Goal: Information Seeking & Learning: Learn about a topic

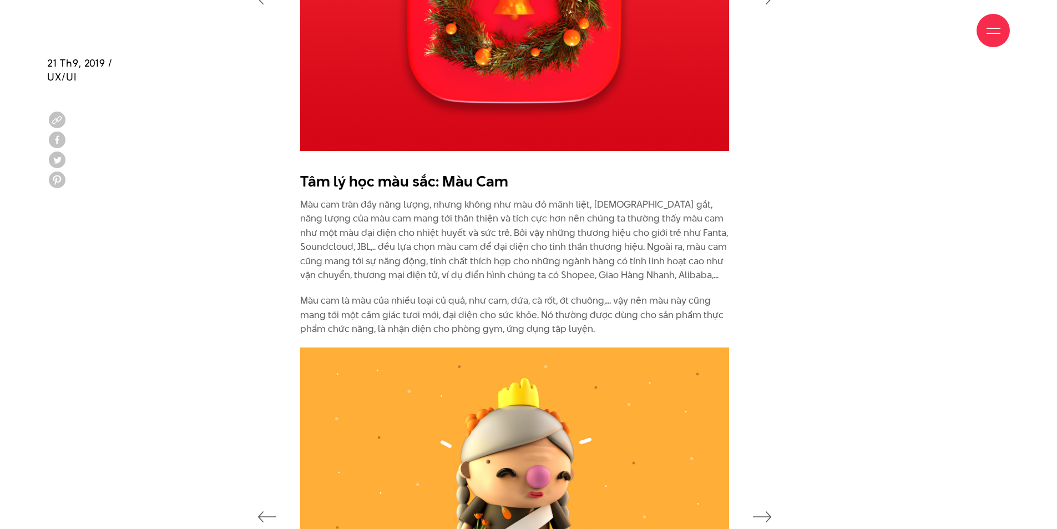
scroll to position [1831, 0]
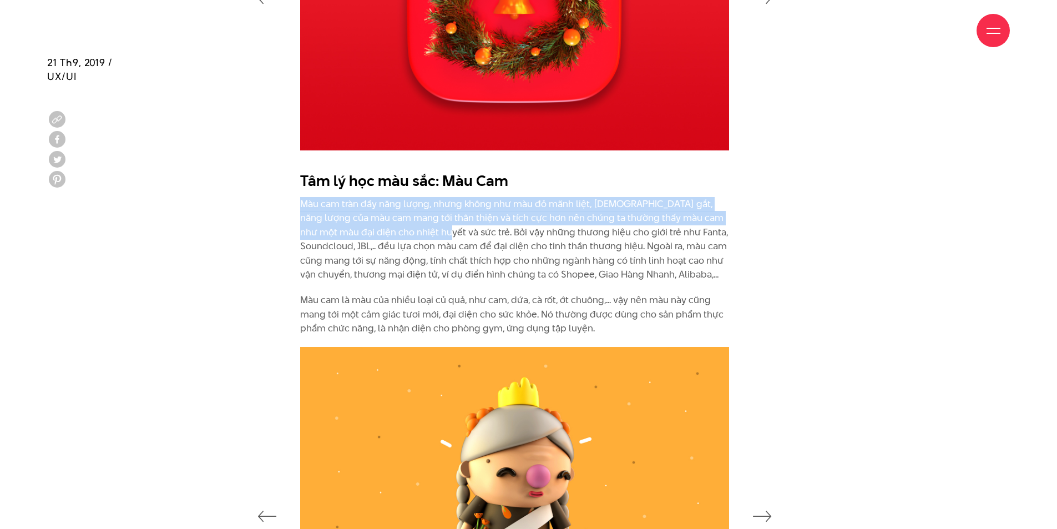
drag, startPoint x: 413, startPoint y: 232, endPoint x: 301, endPoint y: 205, distance: 115.5
click at [301, 205] on p "Màu cam tràn đầy năng lượng, nhưng không như màu đỏ mãnh liệt, [DEMOGRAPHIC_DAT…" at bounding box center [514, 239] width 429 height 85
copy p "Màu cam tràn đầy năng lượng, nhưng không như màu đỏ mãnh liệt, [DEMOGRAPHIC_DAT…"
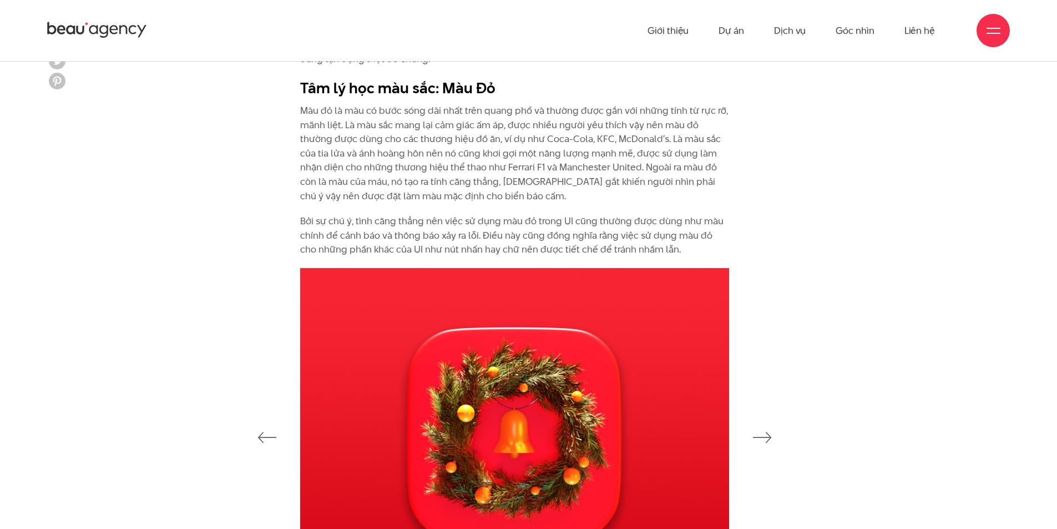
scroll to position [1276, 0]
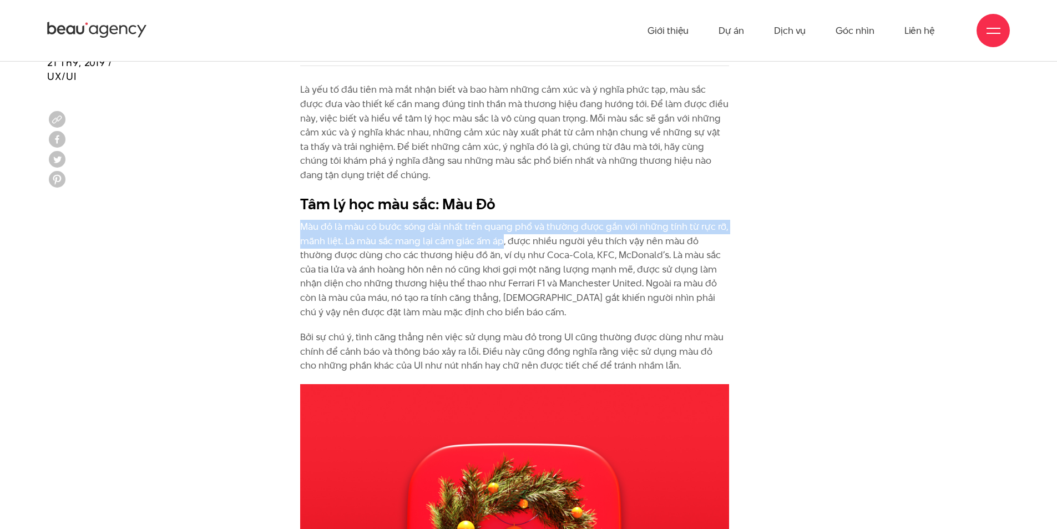
drag, startPoint x: 502, startPoint y: 240, endPoint x: 300, endPoint y: 225, distance: 202.5
click at [300, 225] on p "Màu đỏ là màu có bước sóng dài nhất trên quang phổ và thường được gắn với những…" at bounding box center [514, 269] width 429 height 99
copy p "Màu đỏ là màu có bước sóng dài nhất trên quang phổ và thường được gắn với những…"
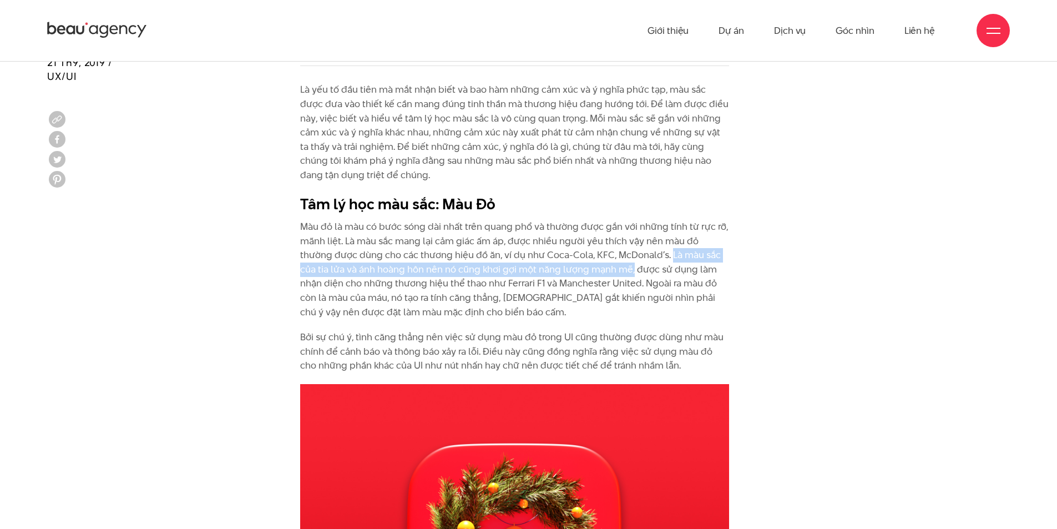
drag, startPoint x: 635, startPoint y: 255, endPoint x: 601, endPoint y: 270, distance: 36.3
click at [601, 270] on p "Màu đỏ là màu có bước sóng dài nhất trên quang phổ và thường được gắn với những…" at bounding box center [514, 269] width 429 height 99
copy p "Là màu sắc của tia lửa và ánh hoàng hôn nên nó cũng khơi gợi một năng lượng mạn…"
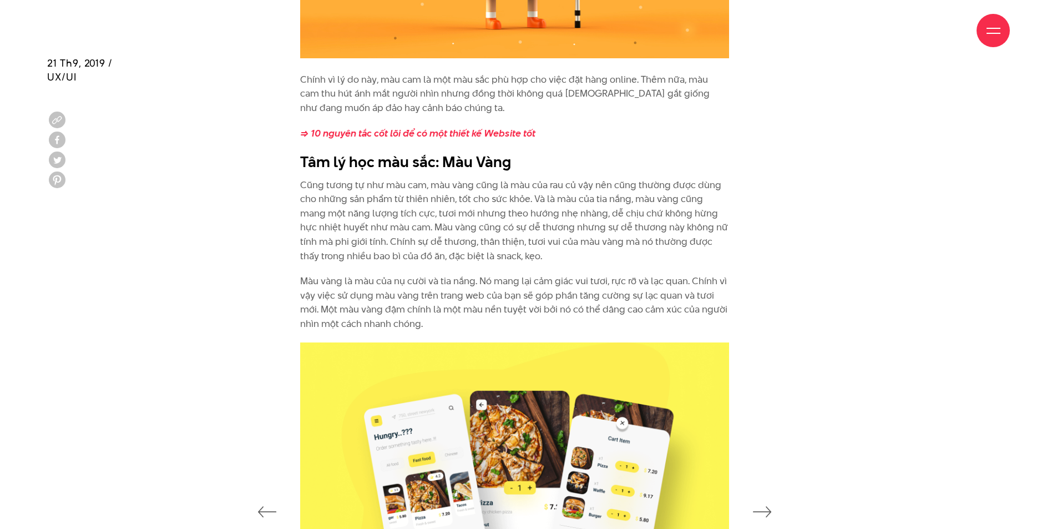
scroll to position [2441, 0]
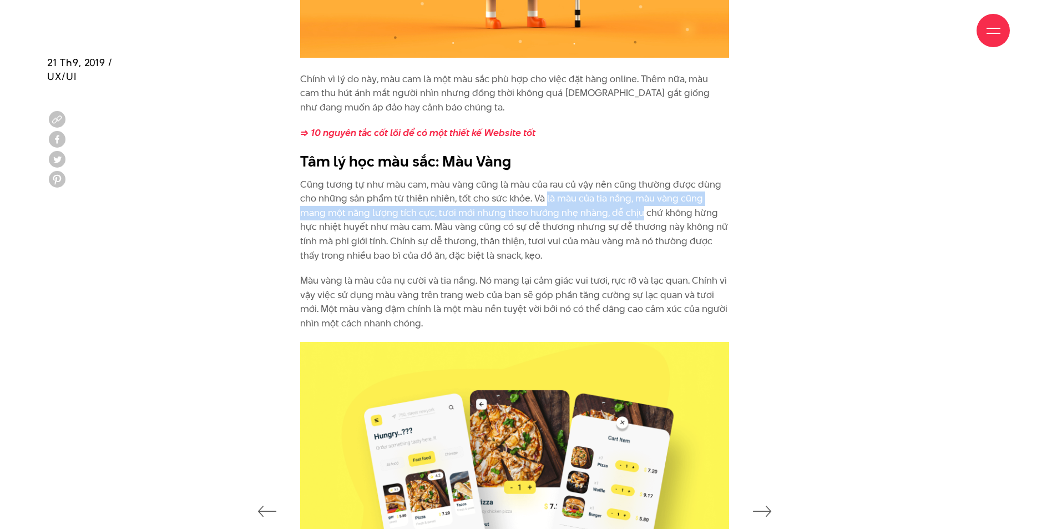
drag, startPoint x: 545, startPoint y: 196, endPoint x: 610, endPoint y: 211, distance: 67.0
click at [610, 211] on p "Cũng tương tự như màu cam, màu vàng cũng là màu của rau củ vậy nên cũng thường …" at bounding box center [514, 220] width 429 height 85
copy p "là màu của tia nắng, màu vàng cũng mang một năng lượng tích cực, tươi mới nhưng…"
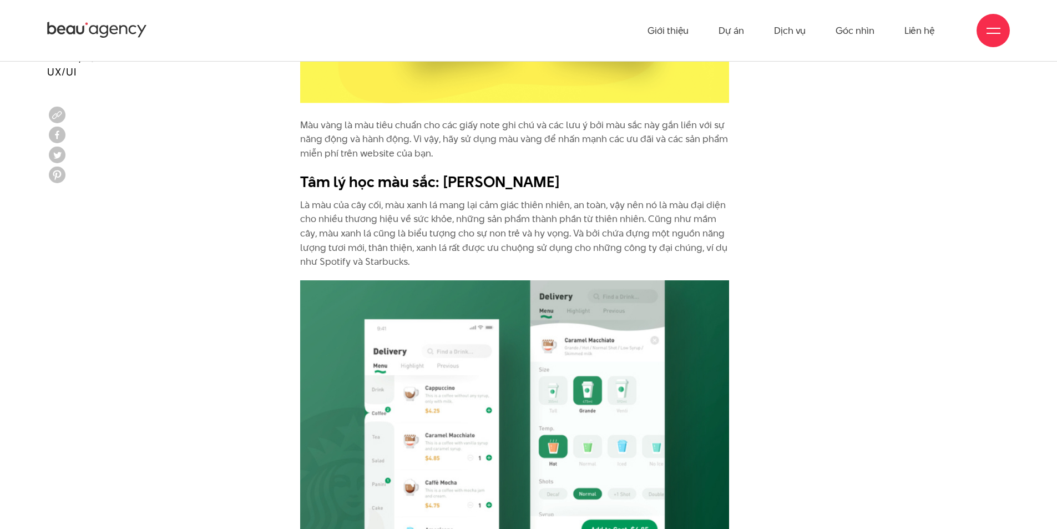
scroll to position [2996, 0]
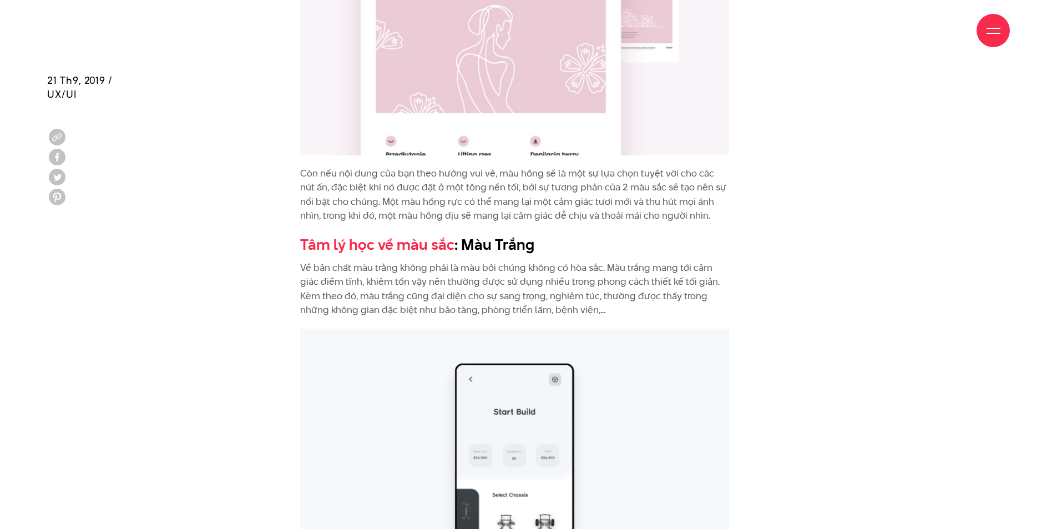
scroll to position [5205, 0]
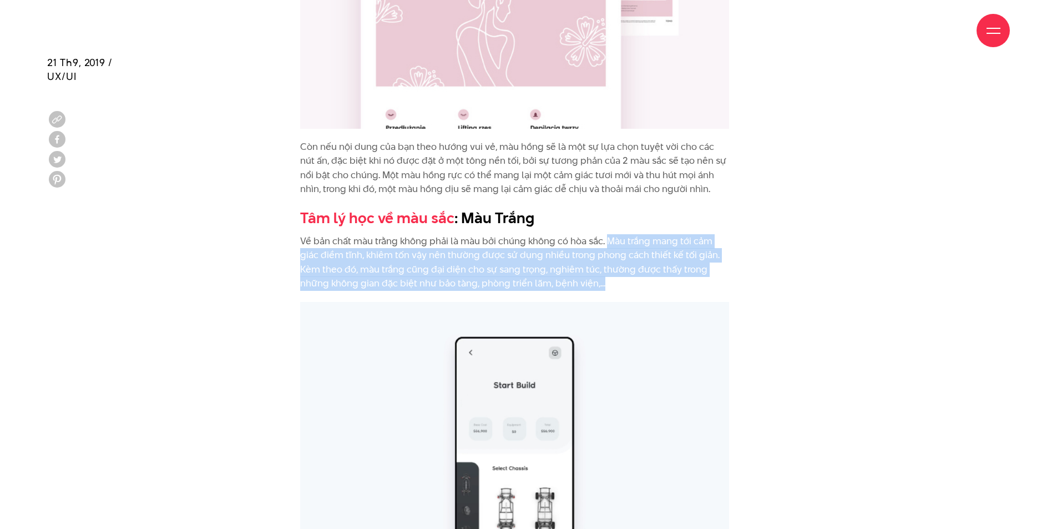
drag, startPoint x: 607, startPoint y: 244, endPoint x: 635, endPoint y: 284, distance: 48.2
click at [635, 284] on p "Về bản chất màu trằng không phải là màu bởi chúng không có hòa sắc. Màu trắng m…" at bounding box center [514, 262] width 429 height 57
copy p "Màu trắng mang tới cảm giác điềm tĩnh, khiêm tốn vậy nên thường được sử dụng nh…"
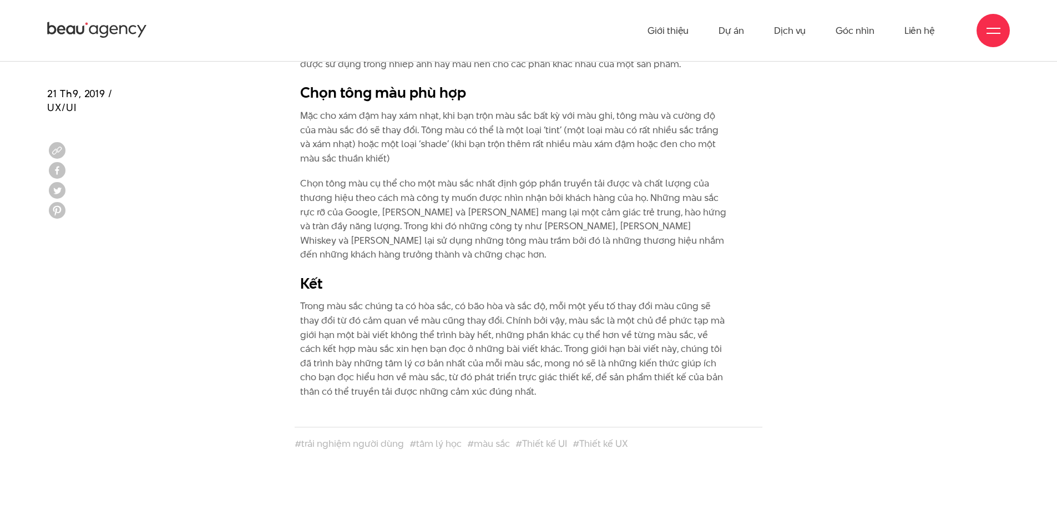
scroll to position [6426, 0]
